Goal: Transaction & Acquisition: Purchase product/service

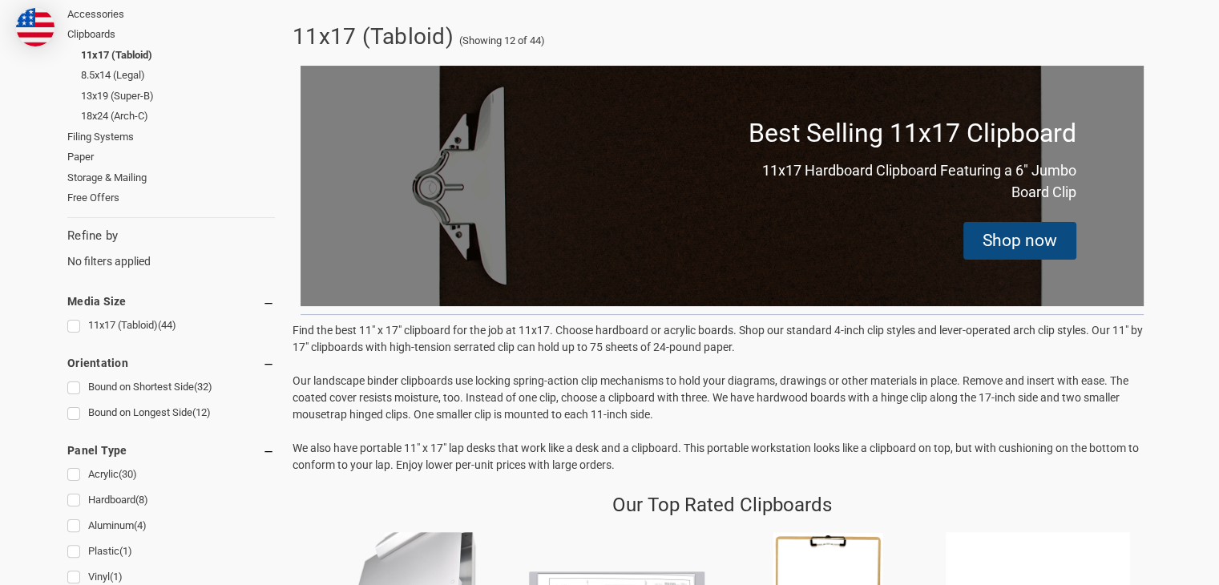
scroll to position [308, 0]
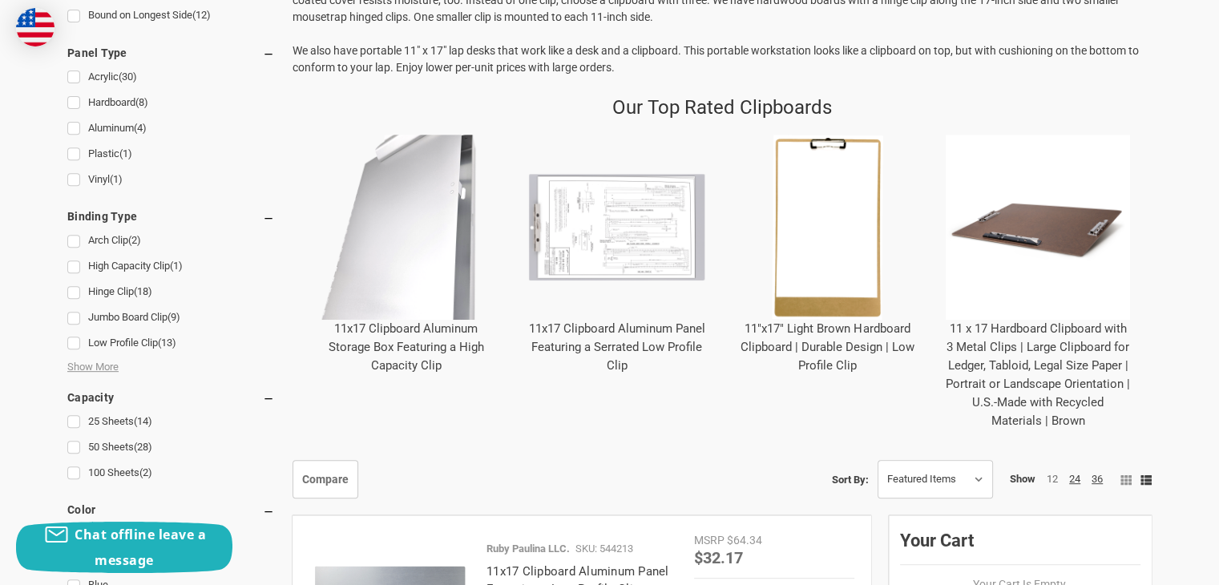
scroll to position [641, 0]
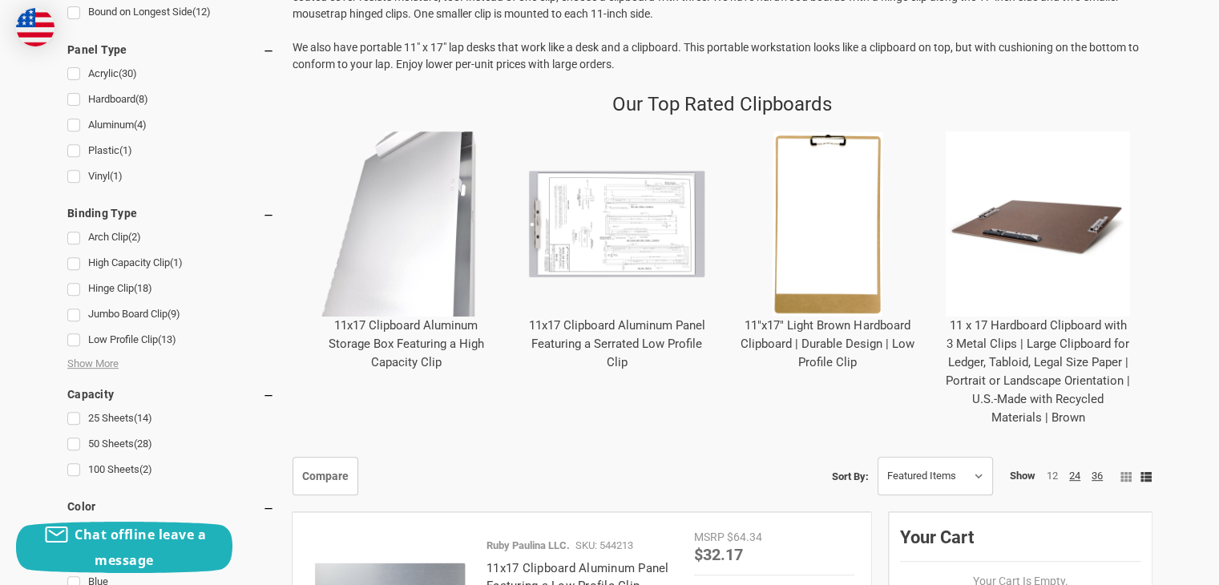
click at [822, 293] on img at bounding box center [827, 223] width 185 height 185
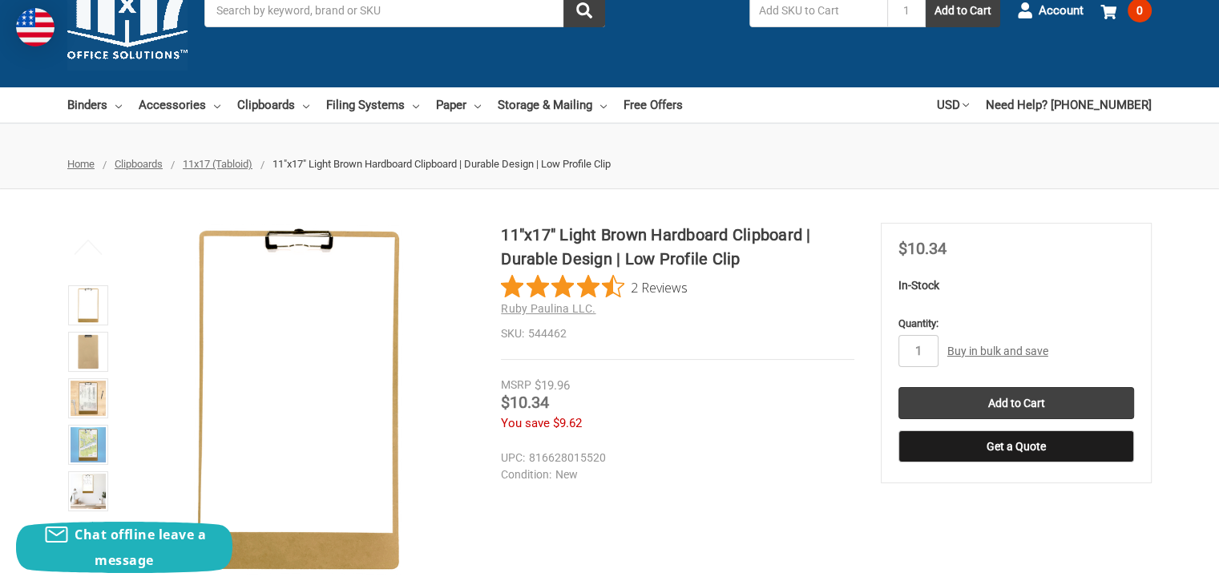
scroll to position [160, 0]
